Goal: Information Seeking & Learning: Understand process/instructions

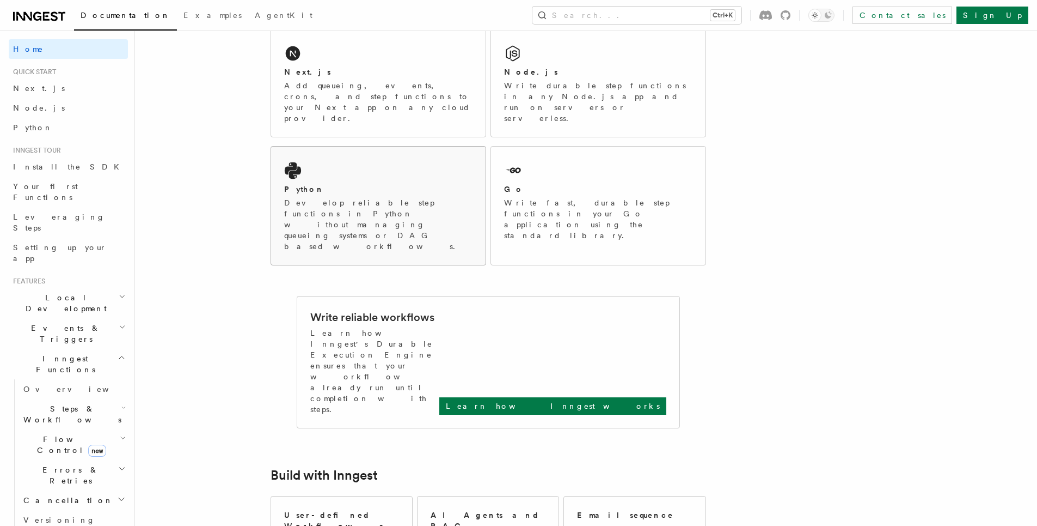
scroll to position [196, 0]
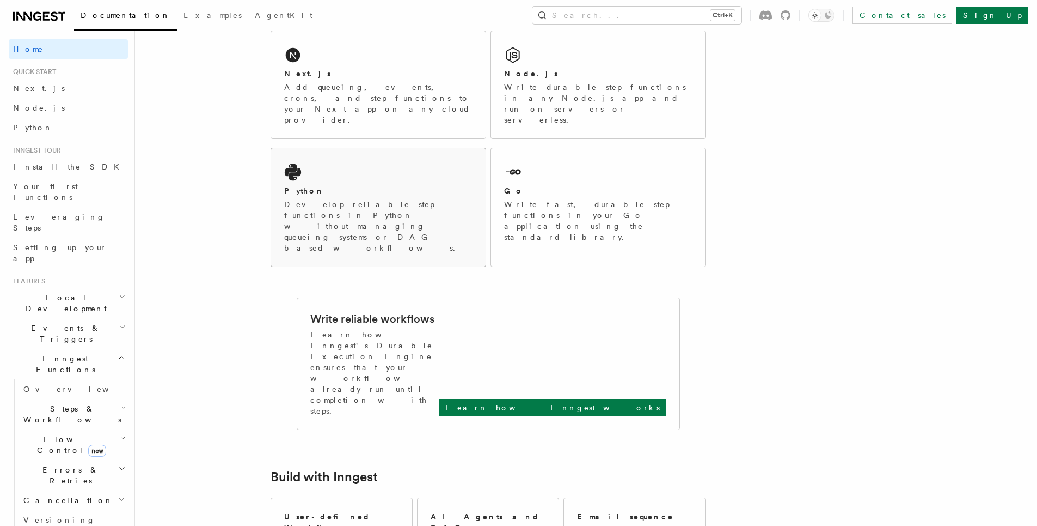
click at [346, 199] on p "Develop reliable step functions in Python without managing queueing systems or …" at bounding box center [378, 226] width 188 height 54
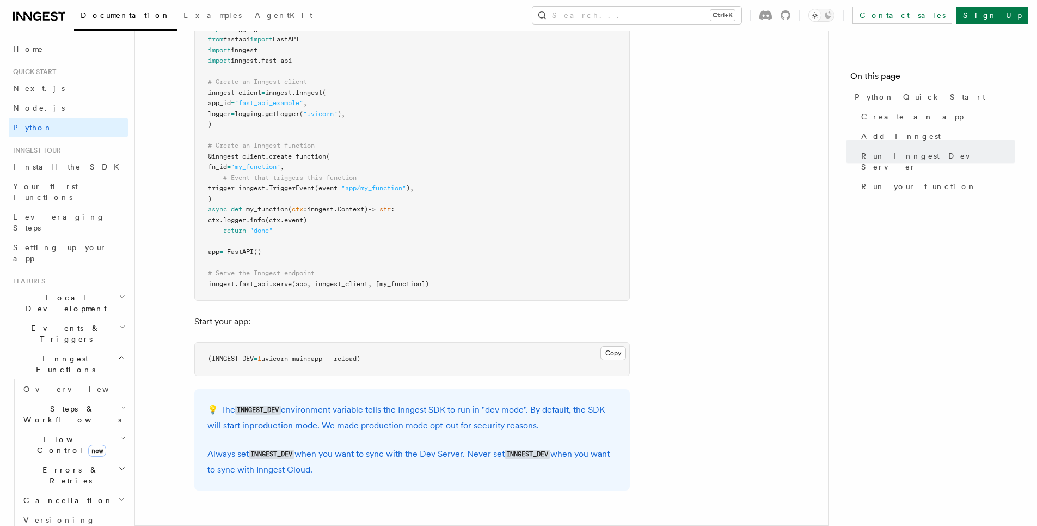
scroll to position [725, 0]
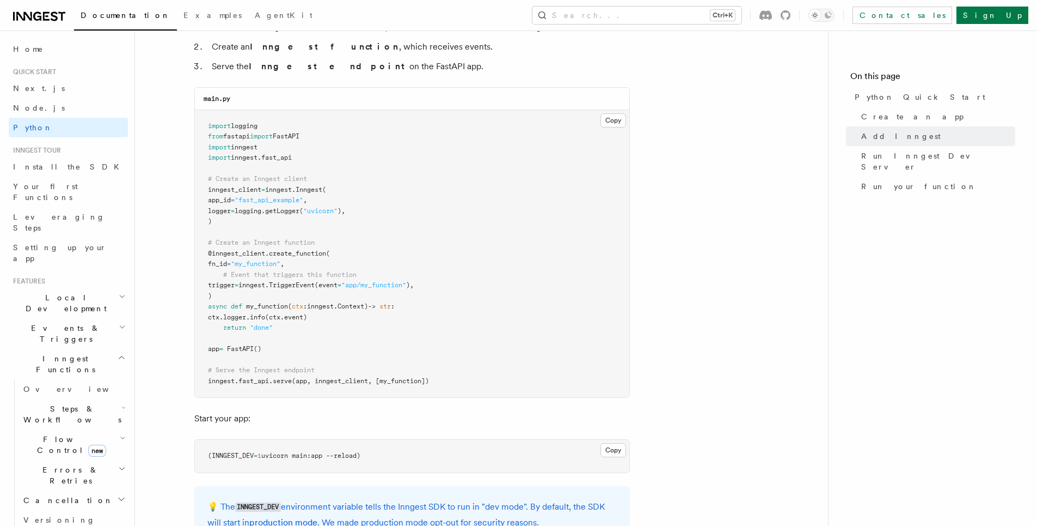
drag, startPoint x: 479, startPoint y: 47, endPoint x: 438, endPoint y: 11, distance: 54.0
click at [479, 47] on li "Create an Inngest function , which receives events." at bounding box center [420, 46] width 422 height 15
